Goal: Navigation & Orientation: Go to known website

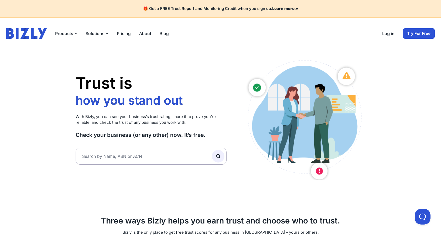
click at [390, 32] on link "Log in" at bounding box center [388, 33] width 12 height 6
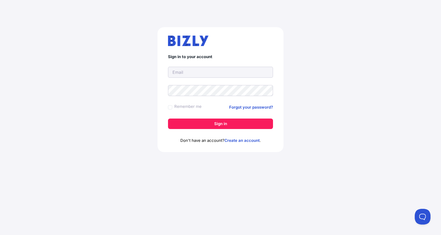
type input "adam@evenly.com.au"
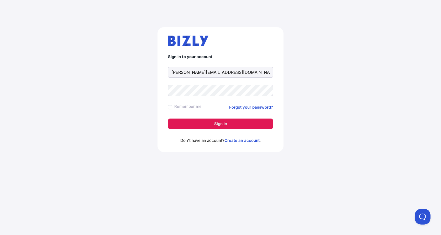
click at [202, 121] on button "Sign in" at bounding box center [220, 124] width 105 height 10
